Goal: Navigation & Orientation: Find specific page/section

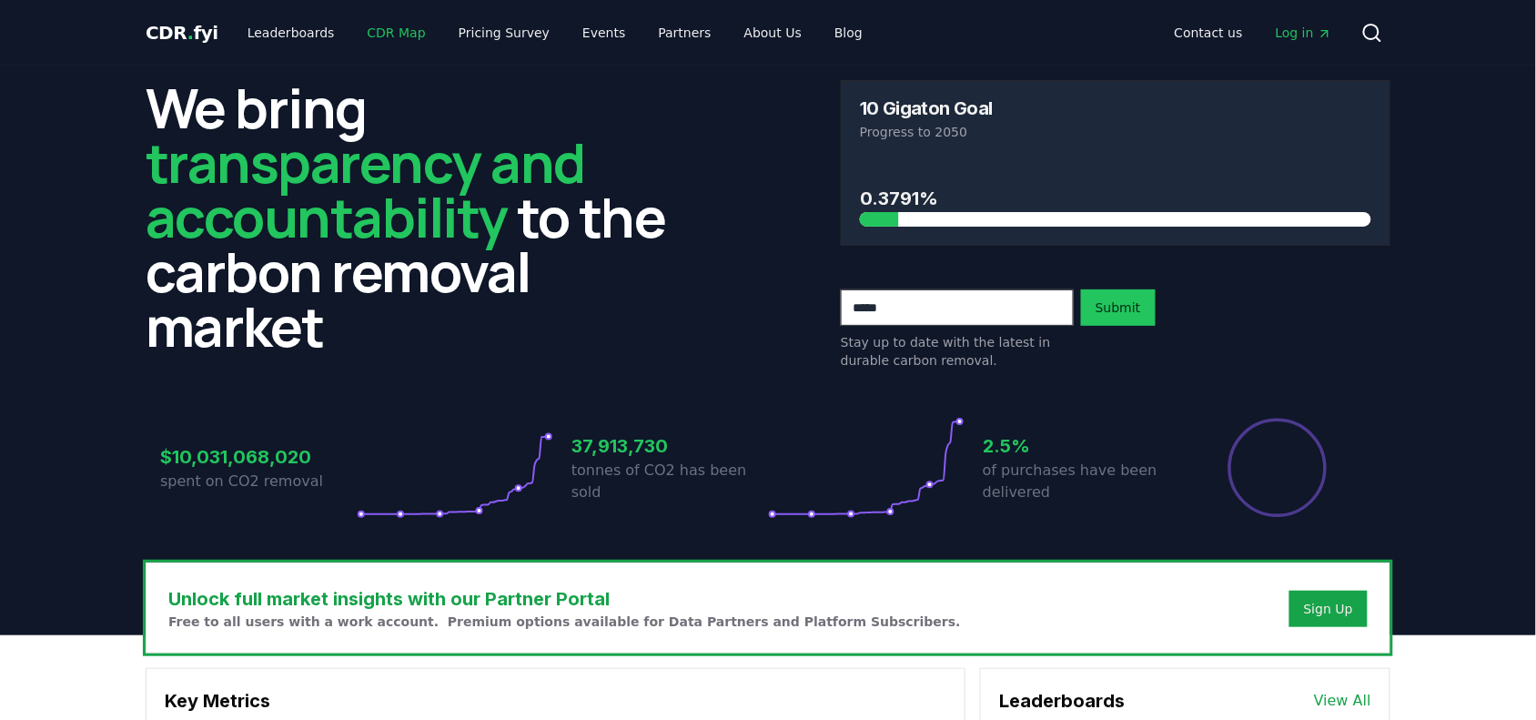
click at [374, 38] on link "CDR Map" at bounding box center [396, 32] width 87 height 33
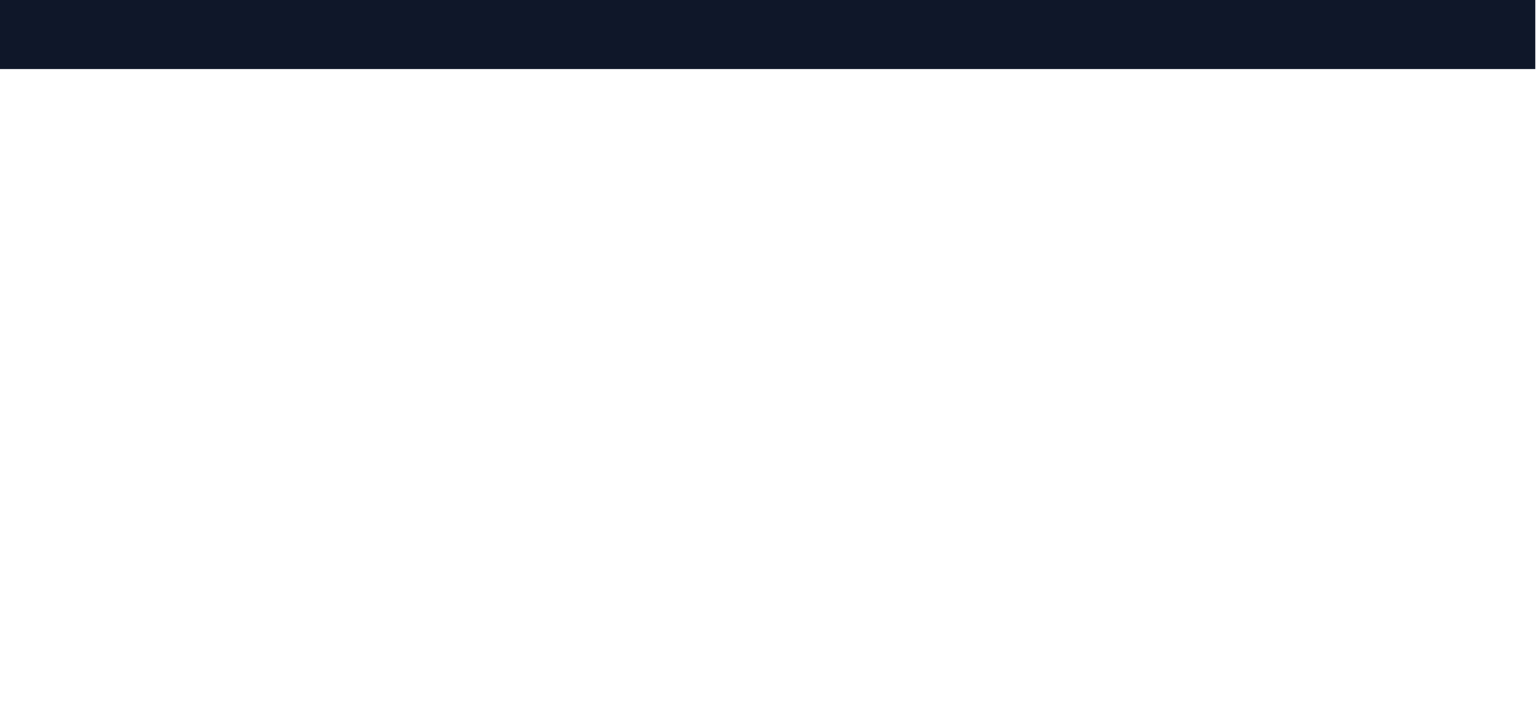
scroll to position [228, 0]
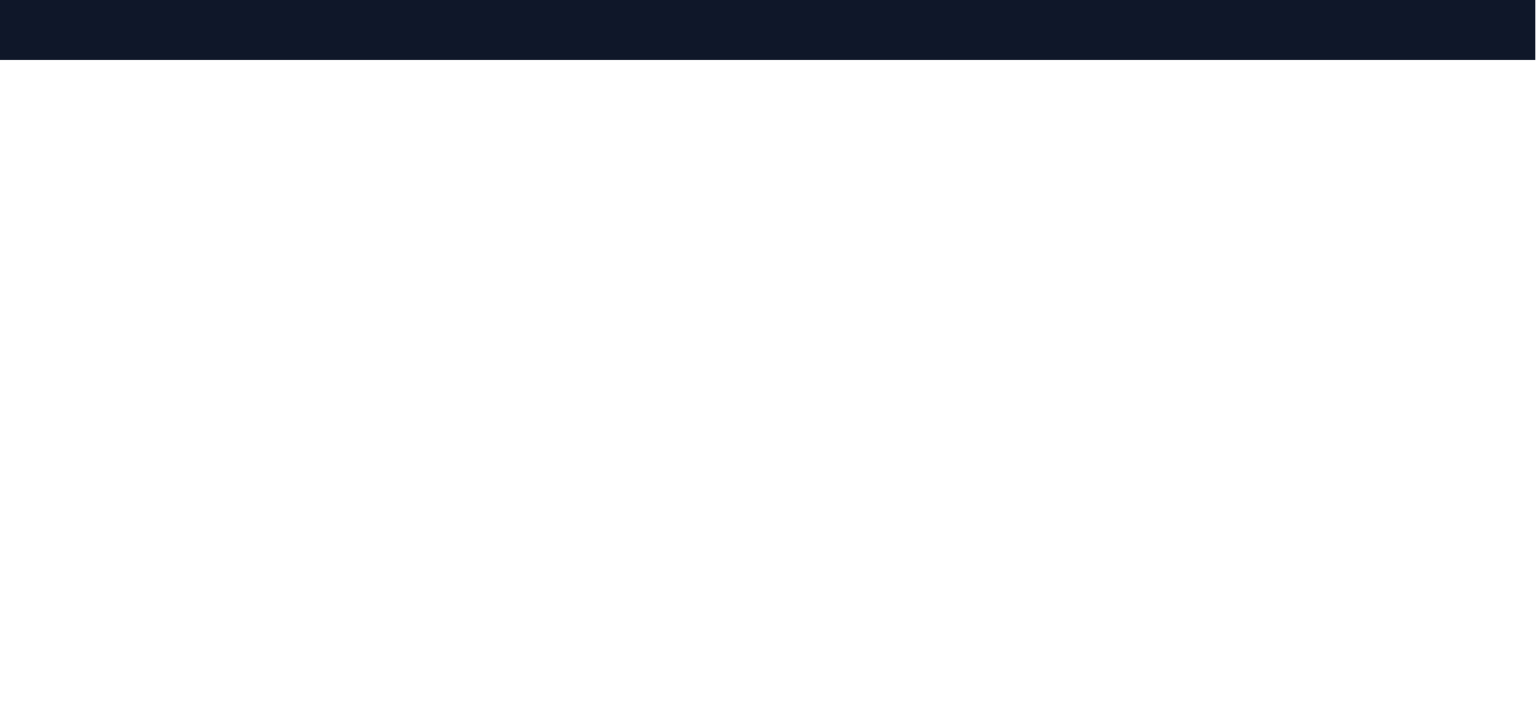
scroll to position [561, 0]
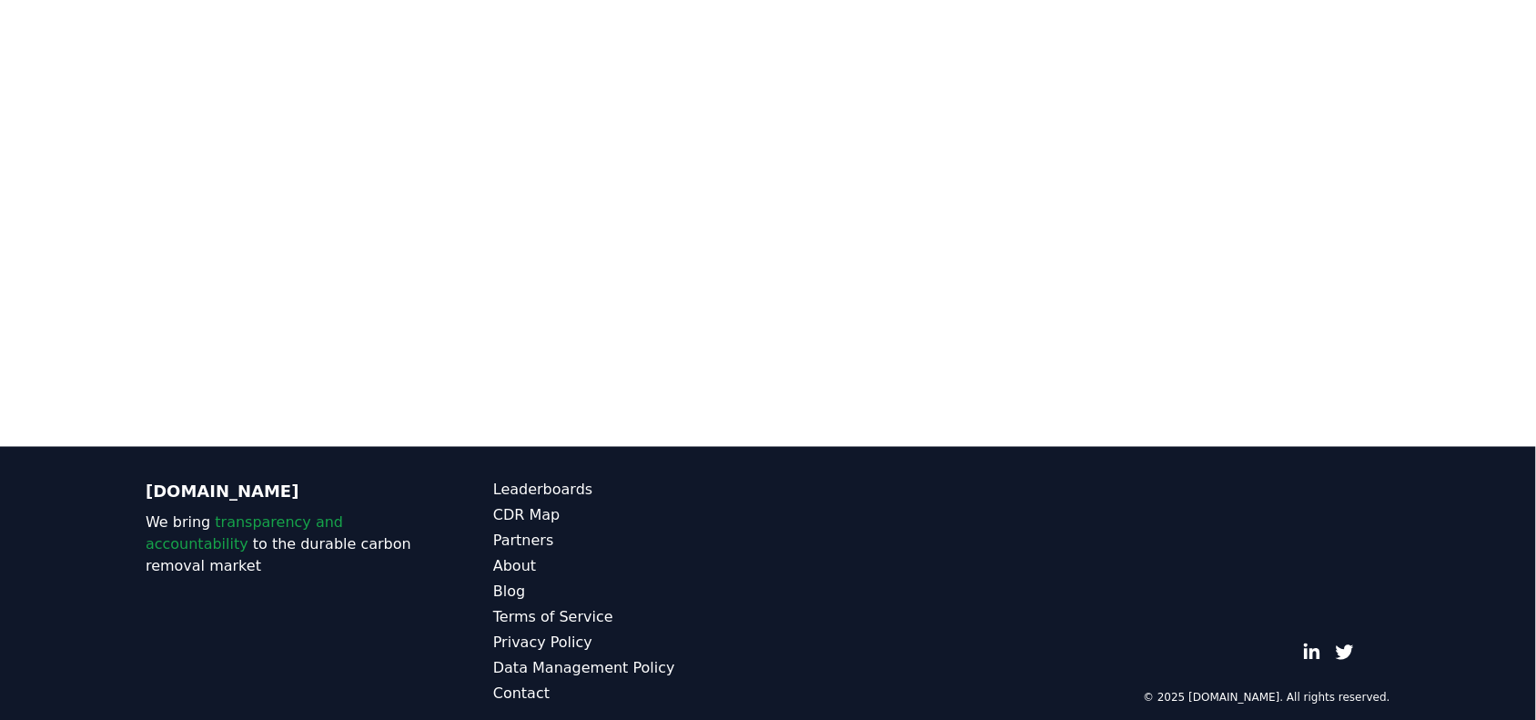
drag, startPoint x: 1441, startPoint y: 132, endPoint x: 1447, endPoint y: 271, distance: 139.4
click at [1447, 271] on div at bounding box center [768, 87] width 1536 height 720
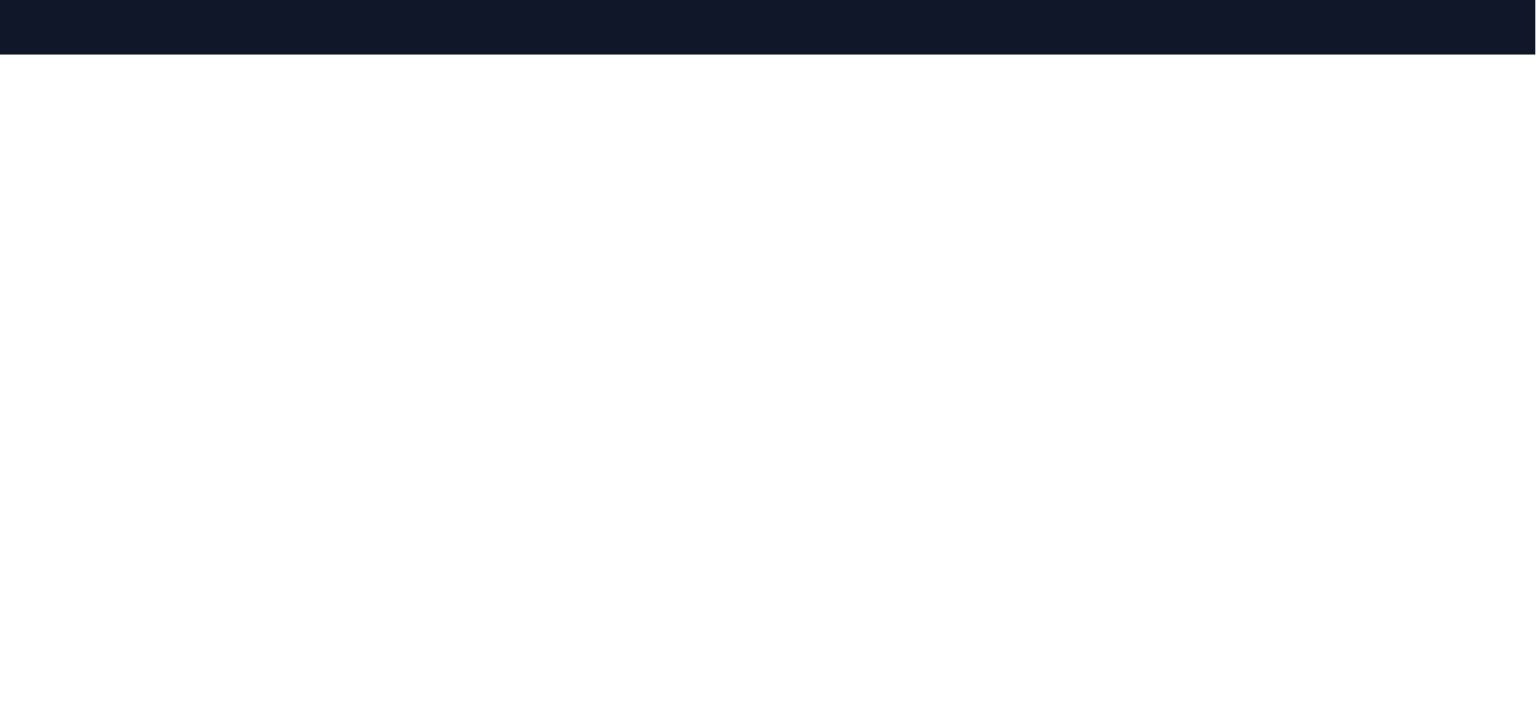
scroll to position [219, 0]
